Goal: Information Seeking & Learning: Learn about a topic

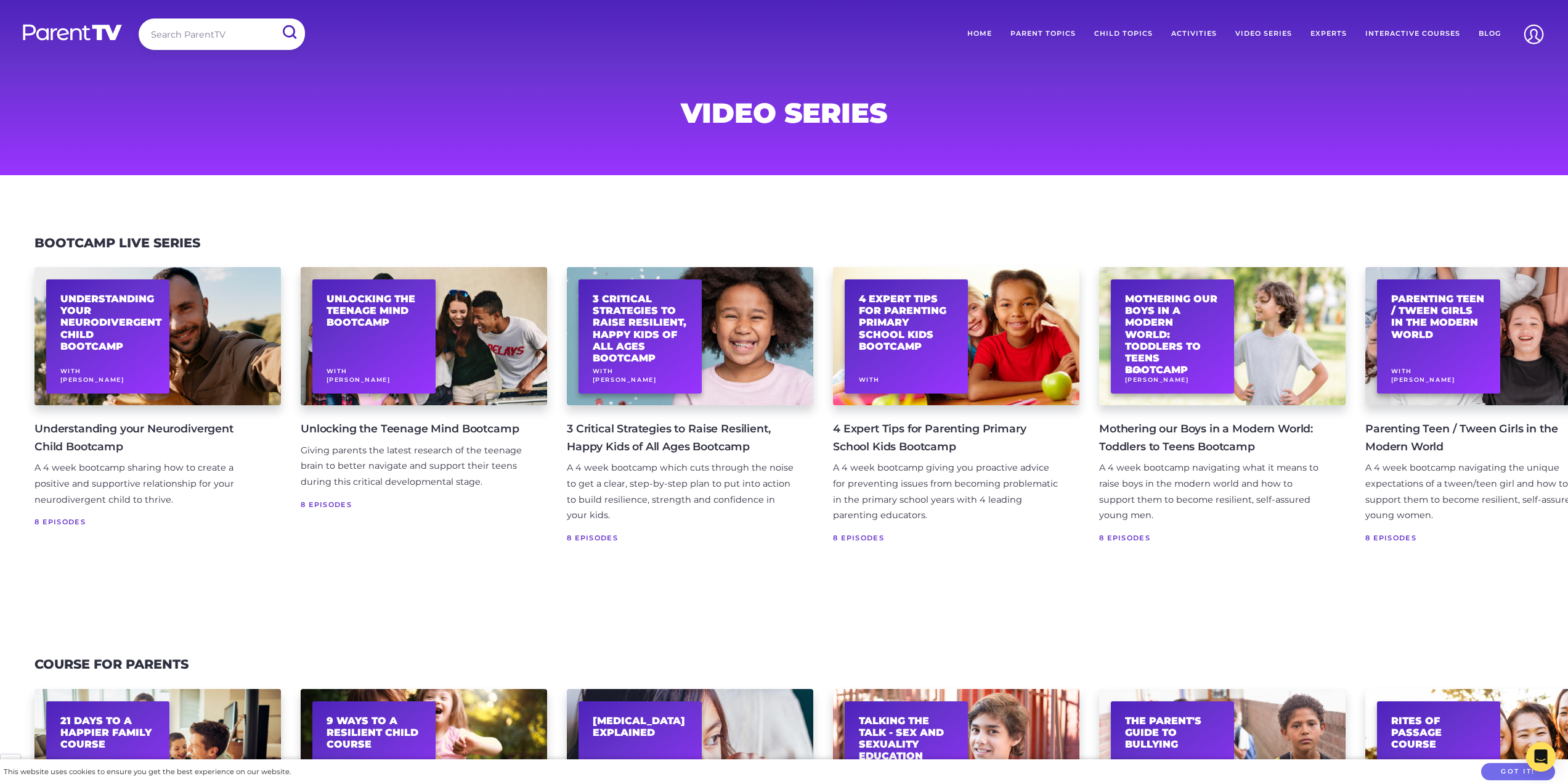
click at [399, 413] on link "Unlocking the Teenage Mind Bootcamp With Nathan Wallis Unlocking the Teenage Mi…" at bounding box center [424, 412] width 247 height 291
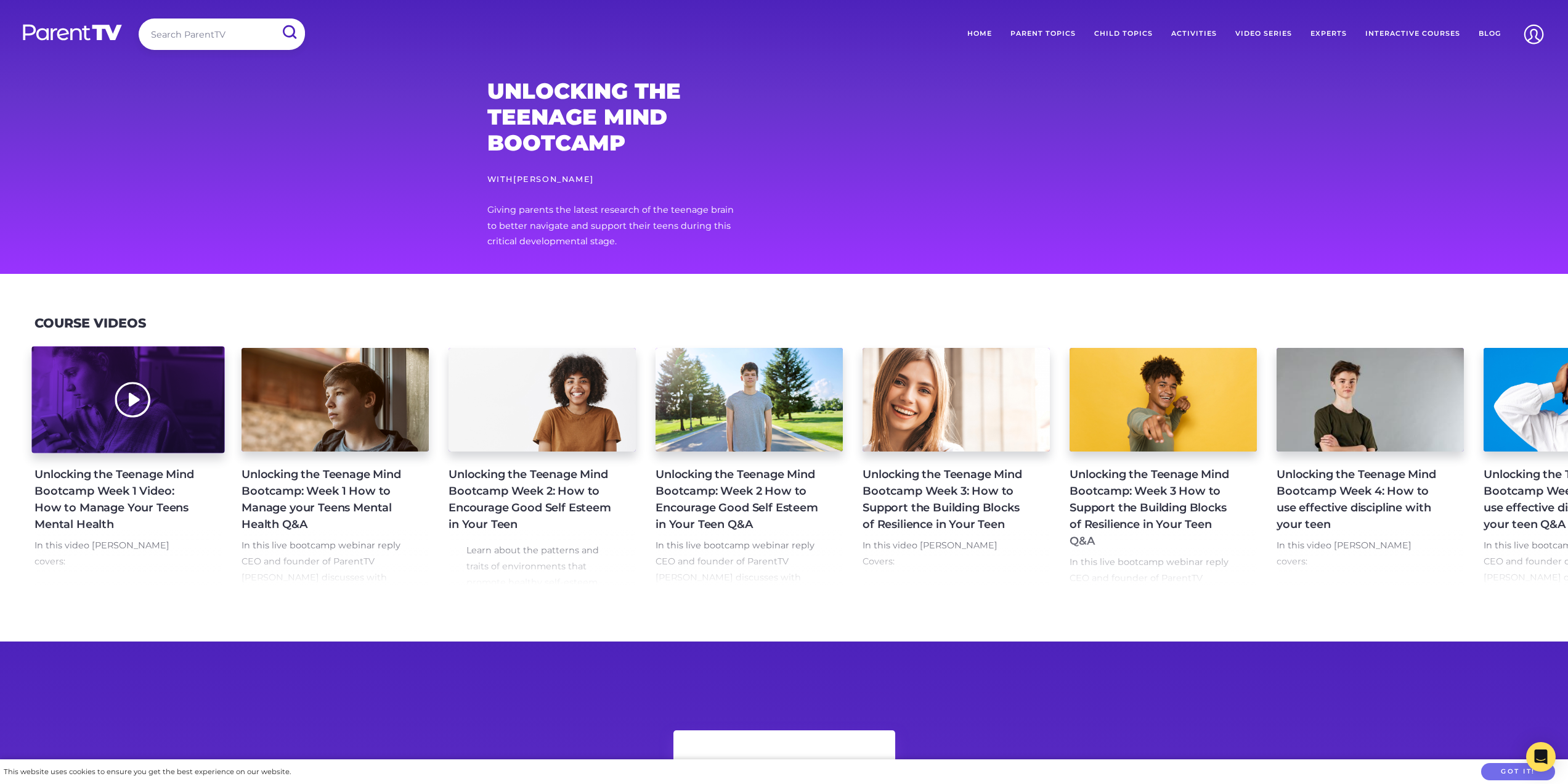
click at [154, 401] on div at bounding box center [128, 399] width 193 height 106
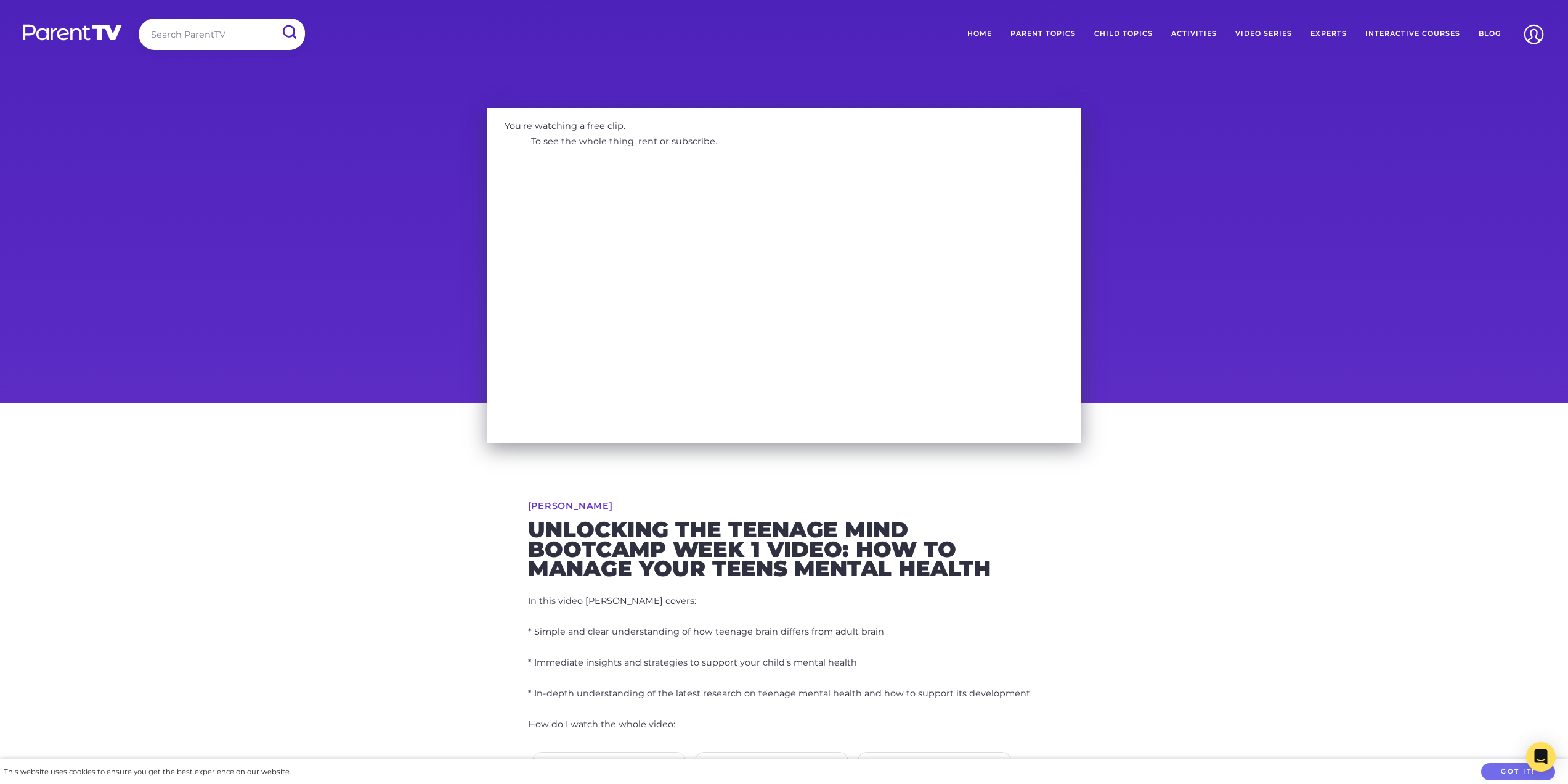
click at [1040, 30] on link "Parent Topics" at bounding box center [1043, 33] width 84 height 31
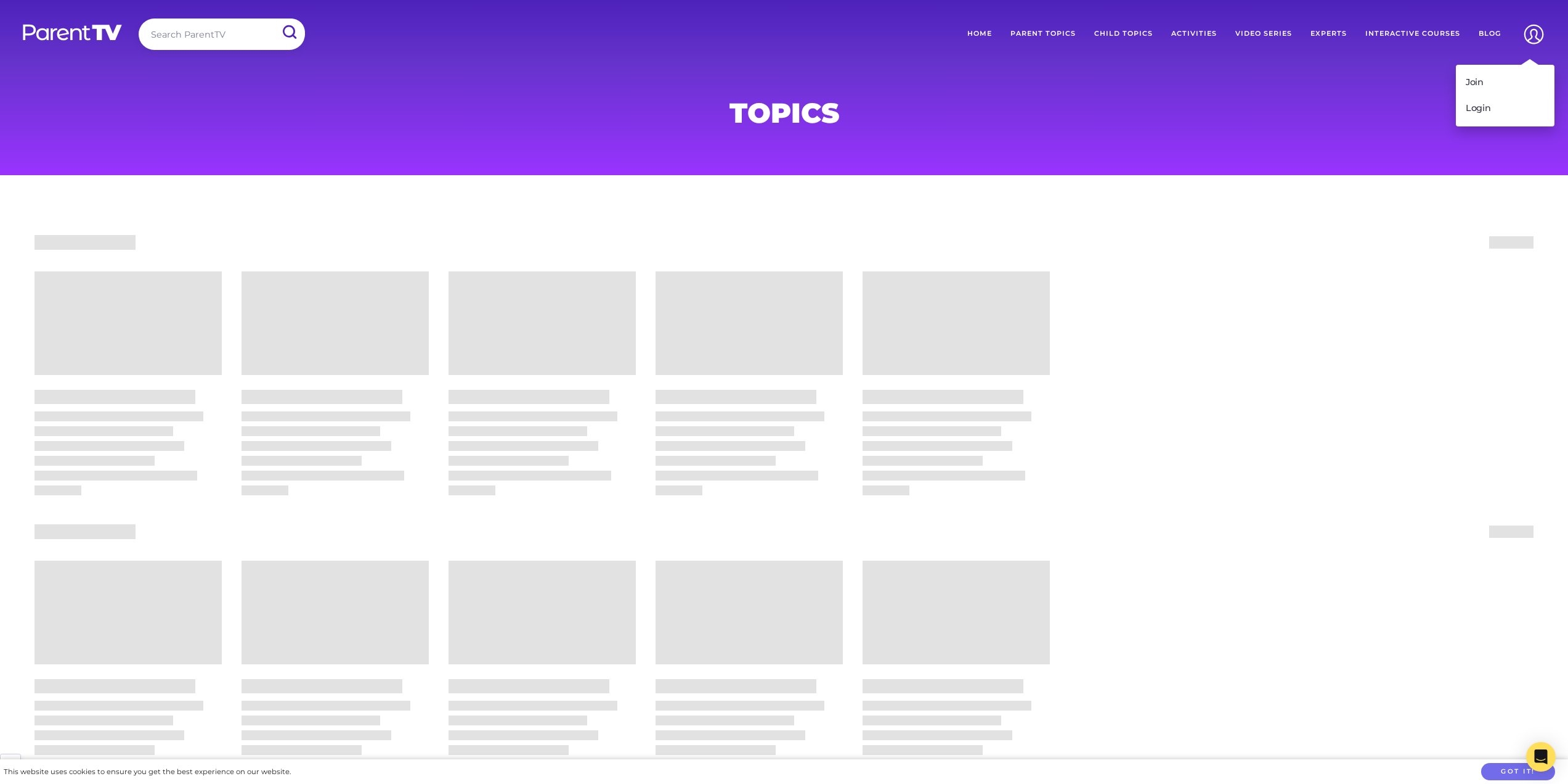
click at [1535, 36] on img at bounding box center [1534, 34] width 32 height 32
click at [1492, 80] on link "Join" at bounding box center [1505, 82] width 98 height 25
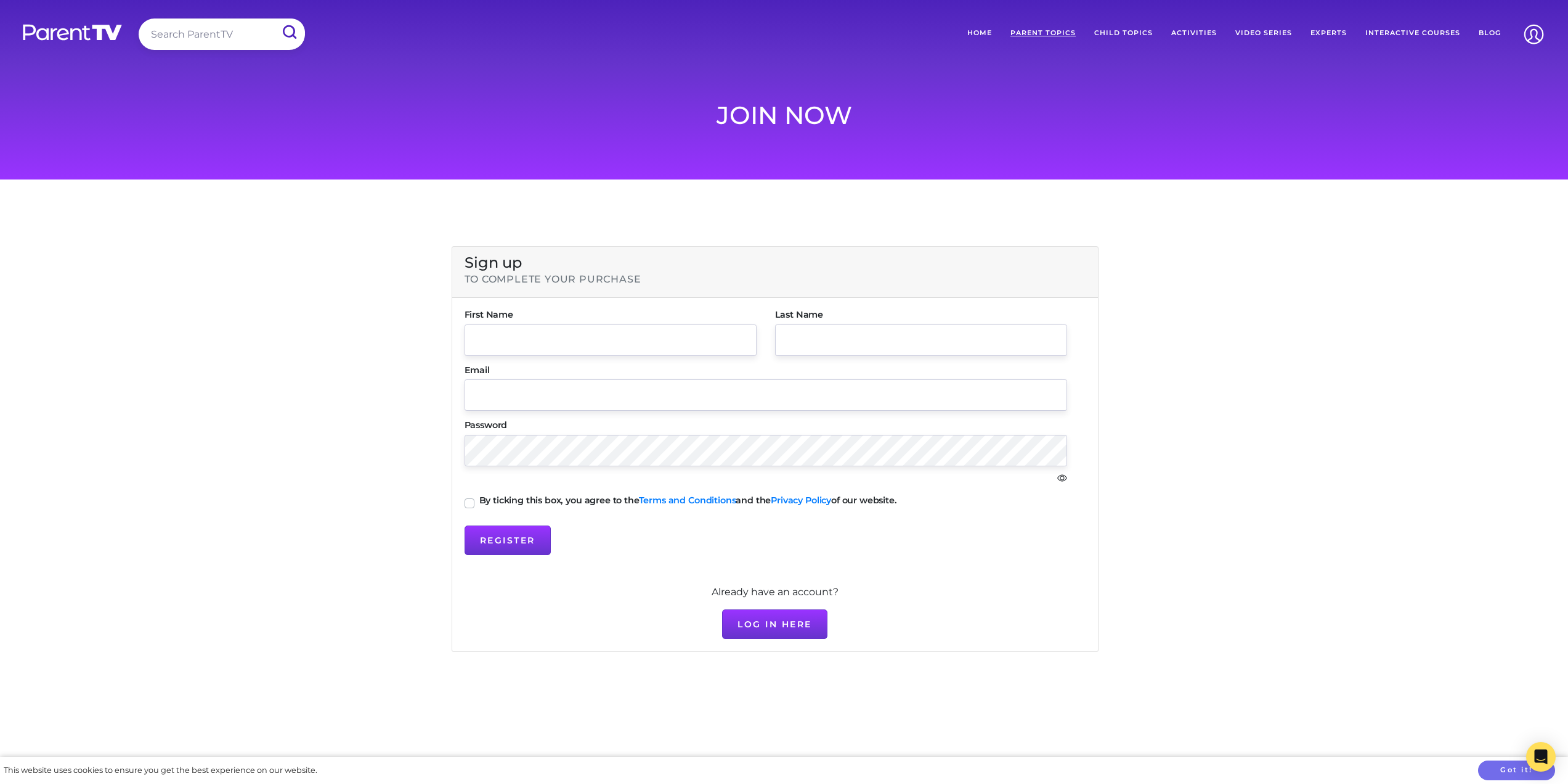
click at [1049, 34] on link "Parent Topics" at bounding box center [1043, 32] width 84 height 29
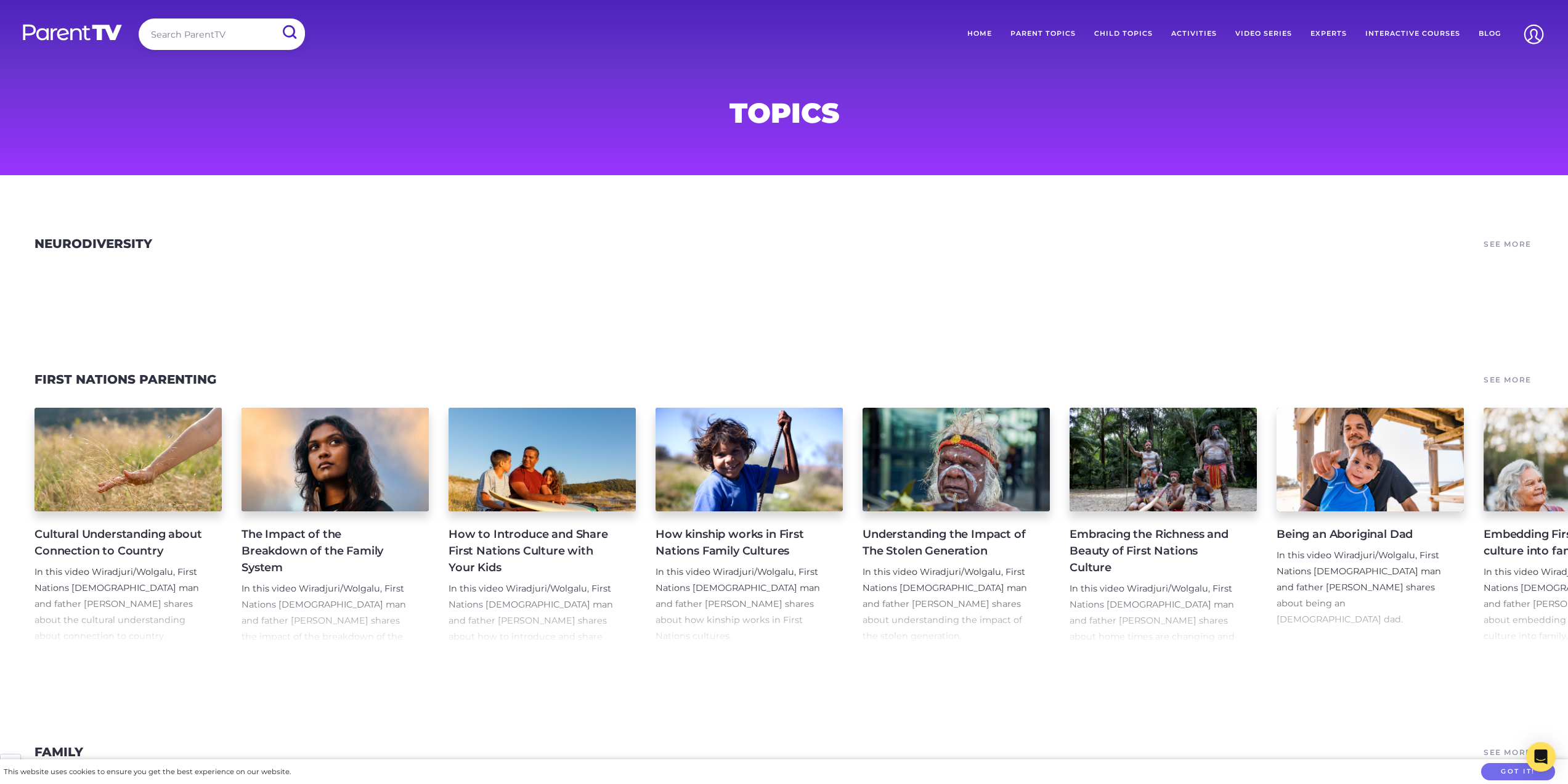
click at [1195, 31] on link "Activities" at bounding box center [1193, 33] width 64 height 31
